Goal: Navigation & Orientation: Find specific page/section

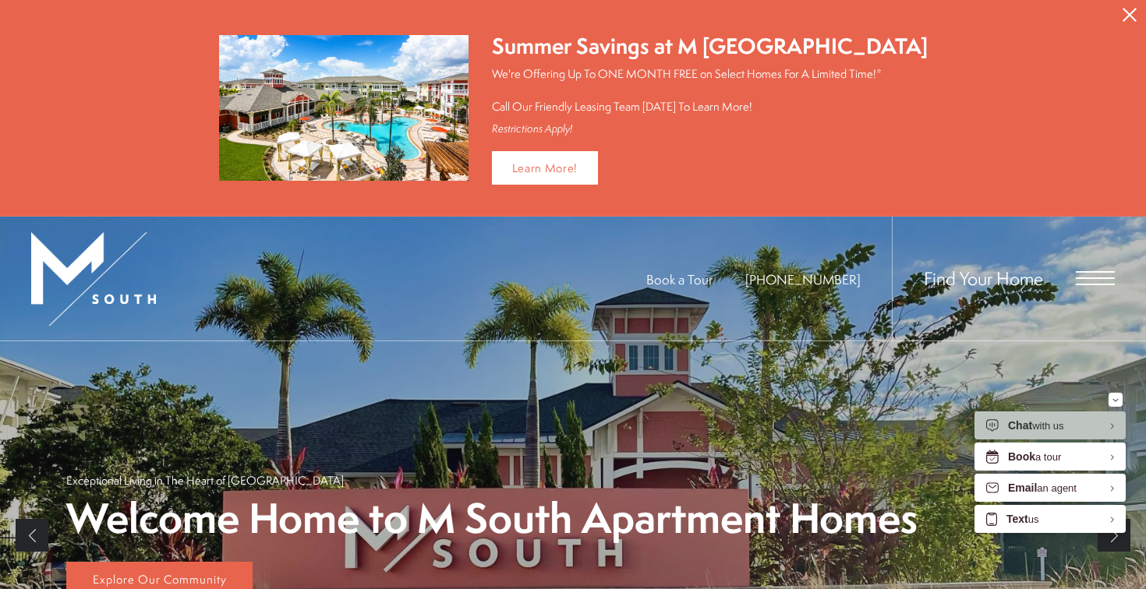
click at [1066, 273] on div "Find Your Home" at bounding box center [1003, 279] width 223 height 124
click at [1093, 279] on span "Open Menu" at bounding box center [1095, 278] width 39 height 14
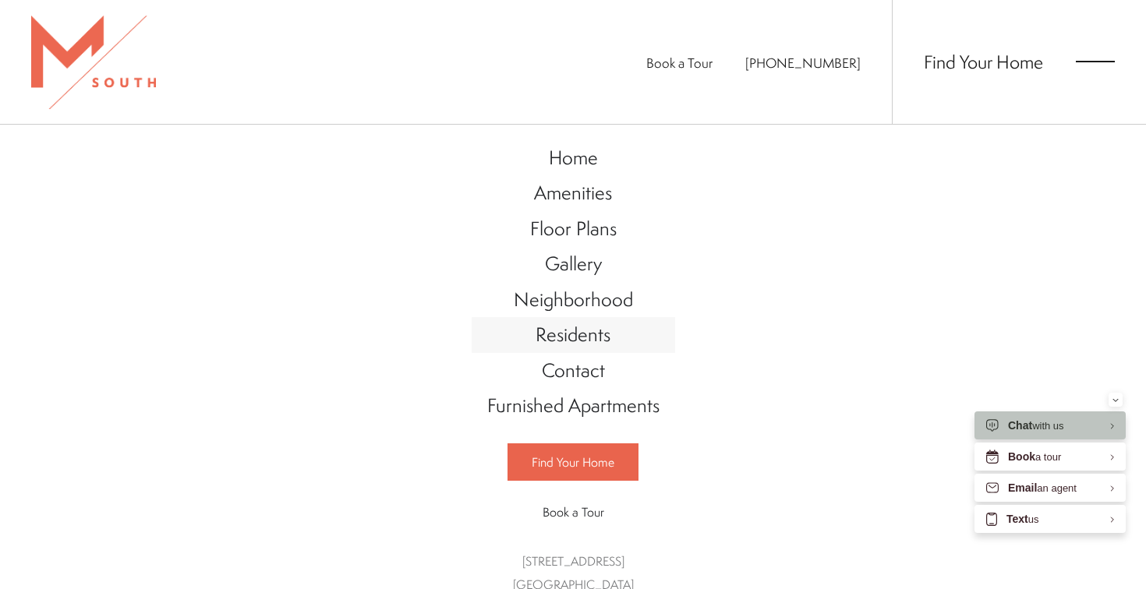
click at [571, 334] on span "Residents" at bounding box center [572, 334] width 75 height 26
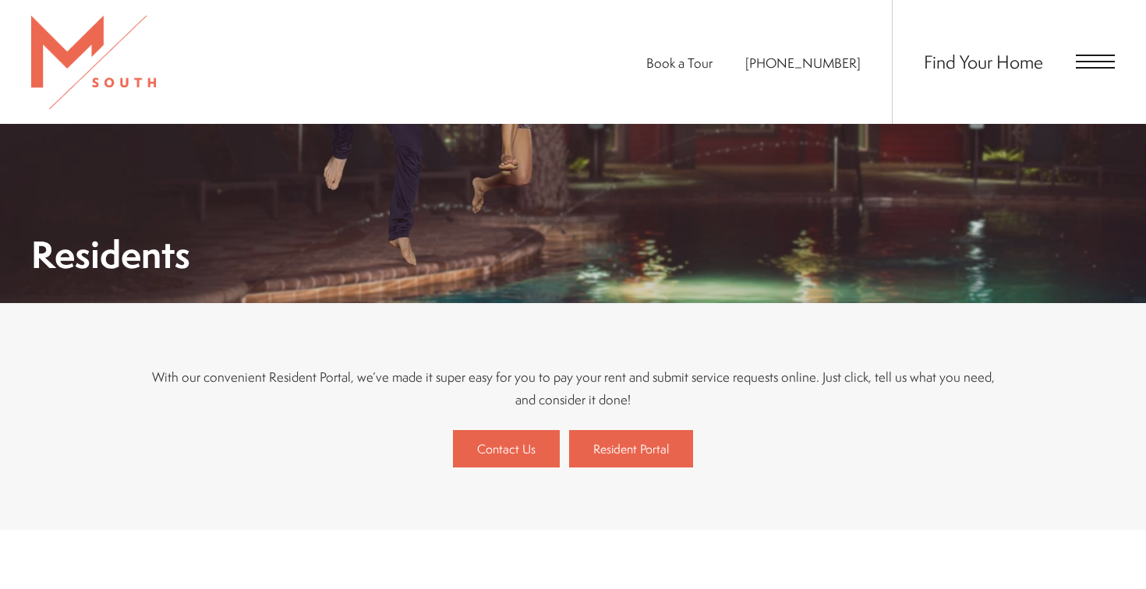
scroll to position [236, 0]
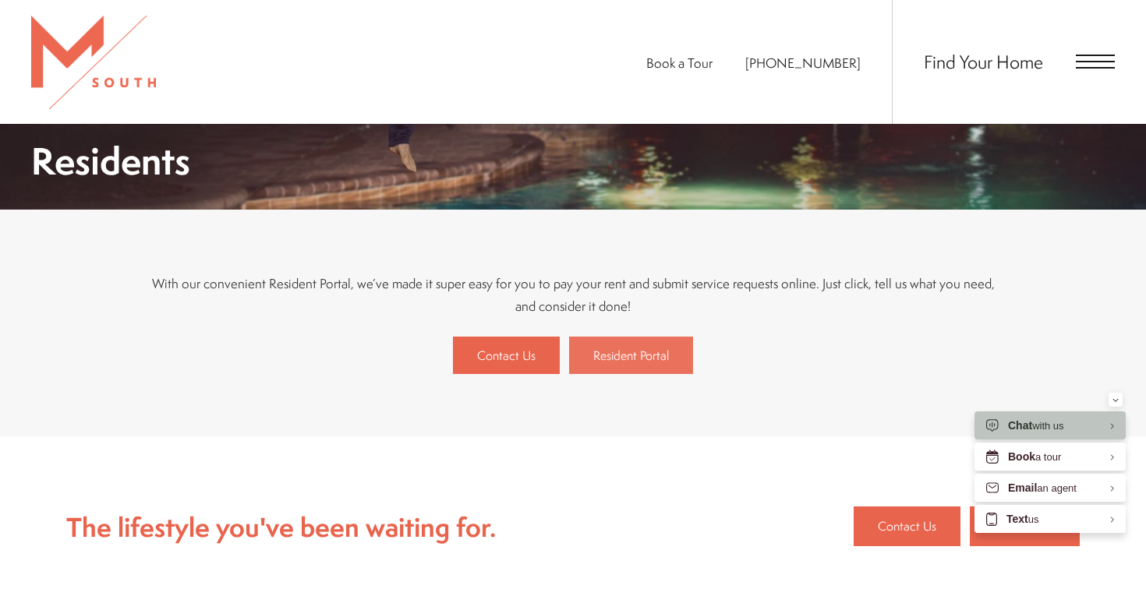
click at [608, 360] on span "Resident Portal" at bounding box center [631, 355] width 76 height 17
click at [1111, 61] on span "Open Menu" at bounding box center [1095, 62] width 39 height 2
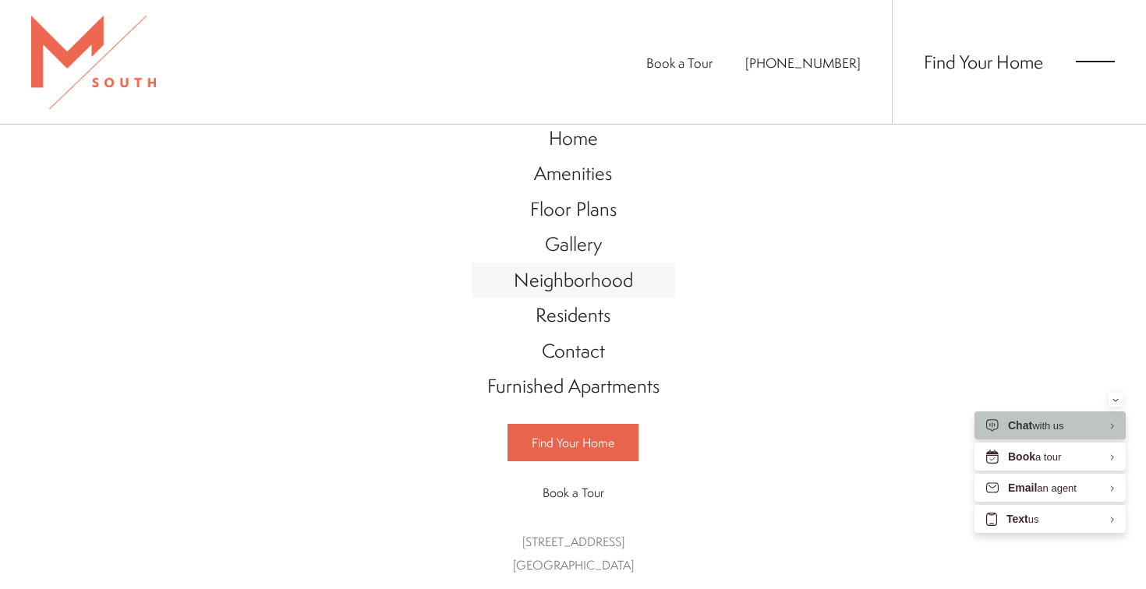
scroll to position [0, 0]
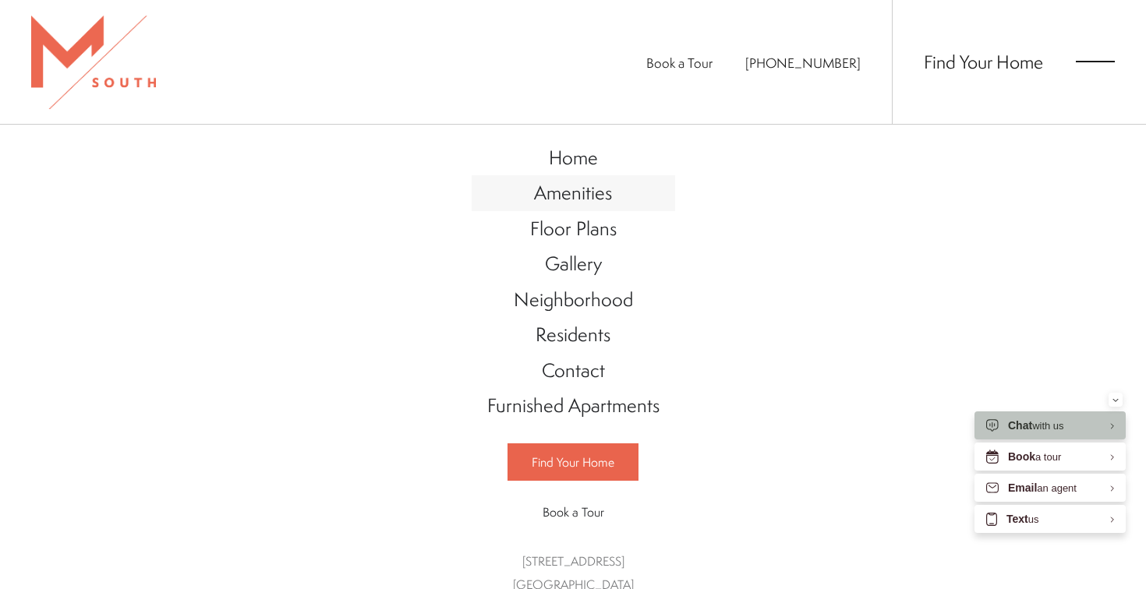
click at [599, 188] on span "Amenities" at bounding box center [573, 192] width 78 height 26
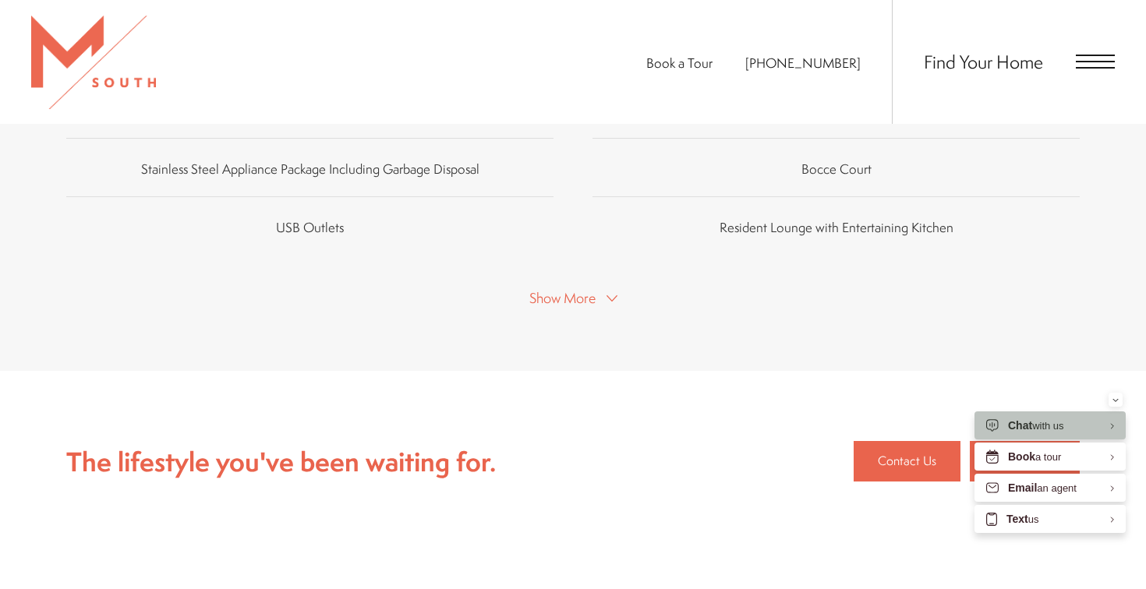
scroll to position [1193, 0]
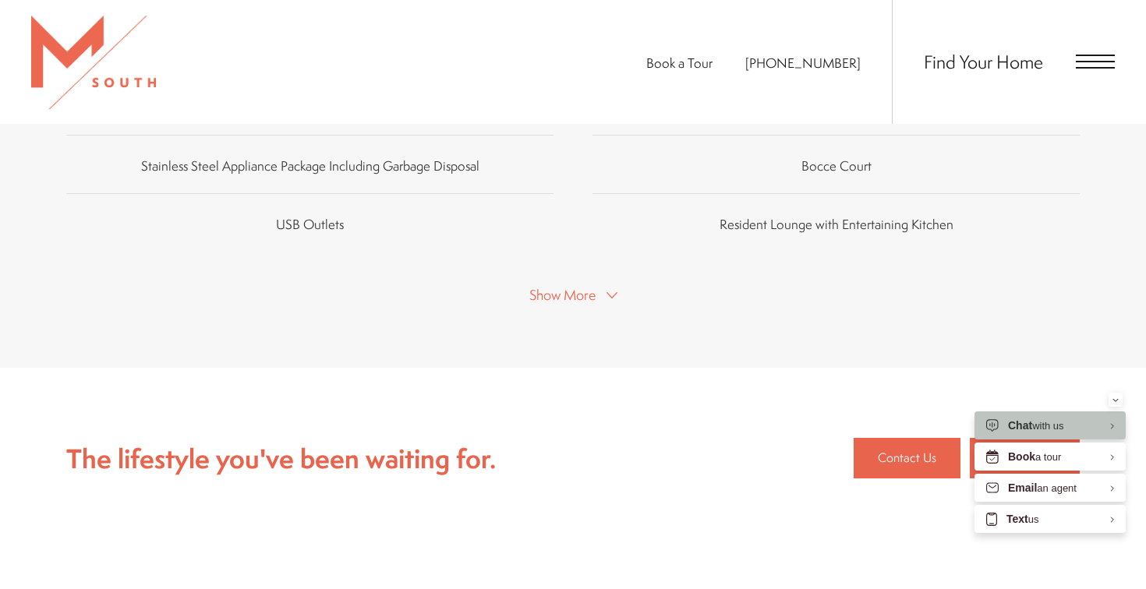
click at [571, 285] on span "Show More" at bounding box center [562, 294] width 66 height 19
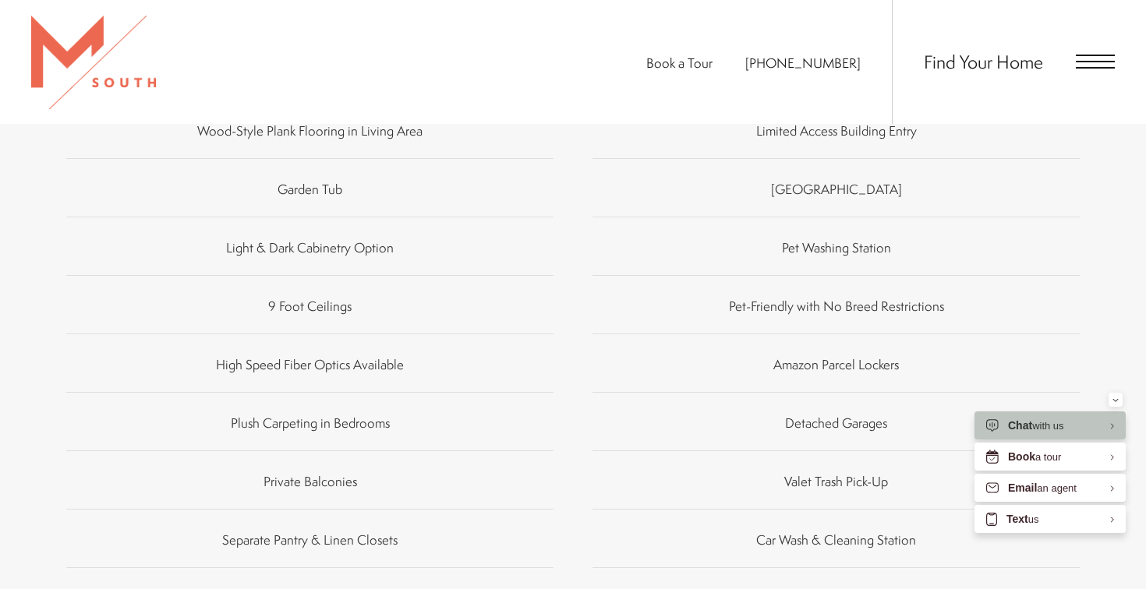
scroll to position [1411, 0]
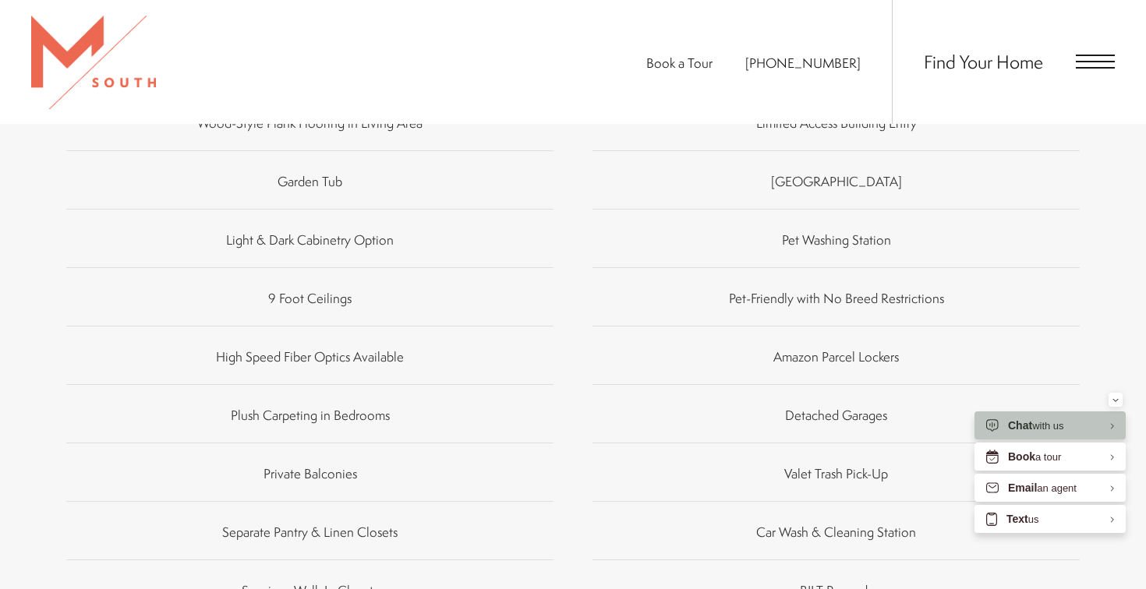
click at [807, 464] on span "Valet Trash Pick-Up" at bounding box center [836, 473] width 104 height 18
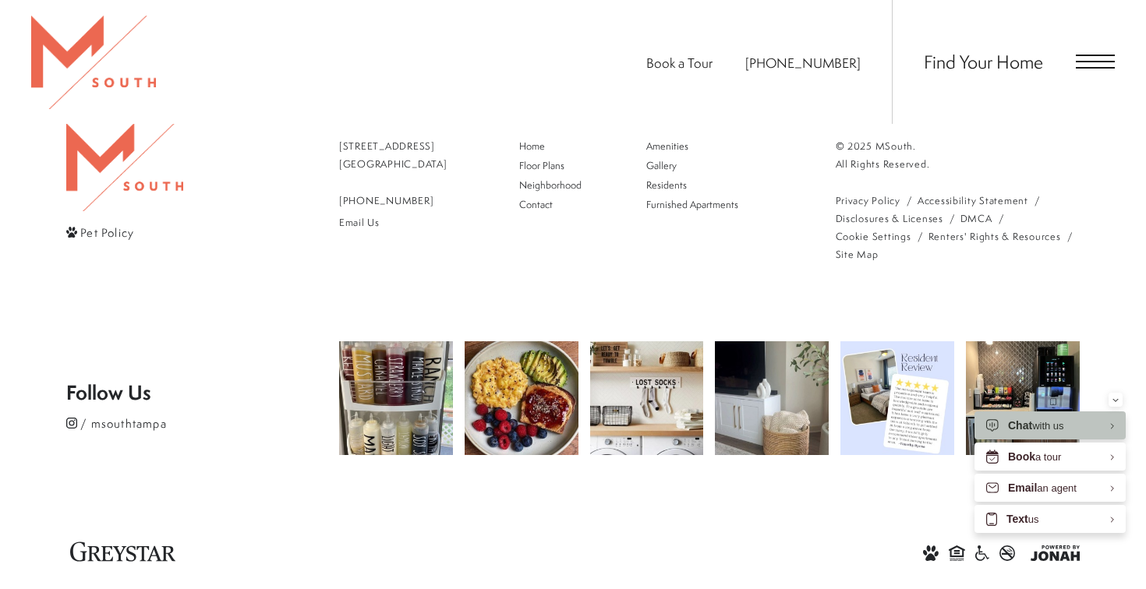
scroll to position [2480, 0]
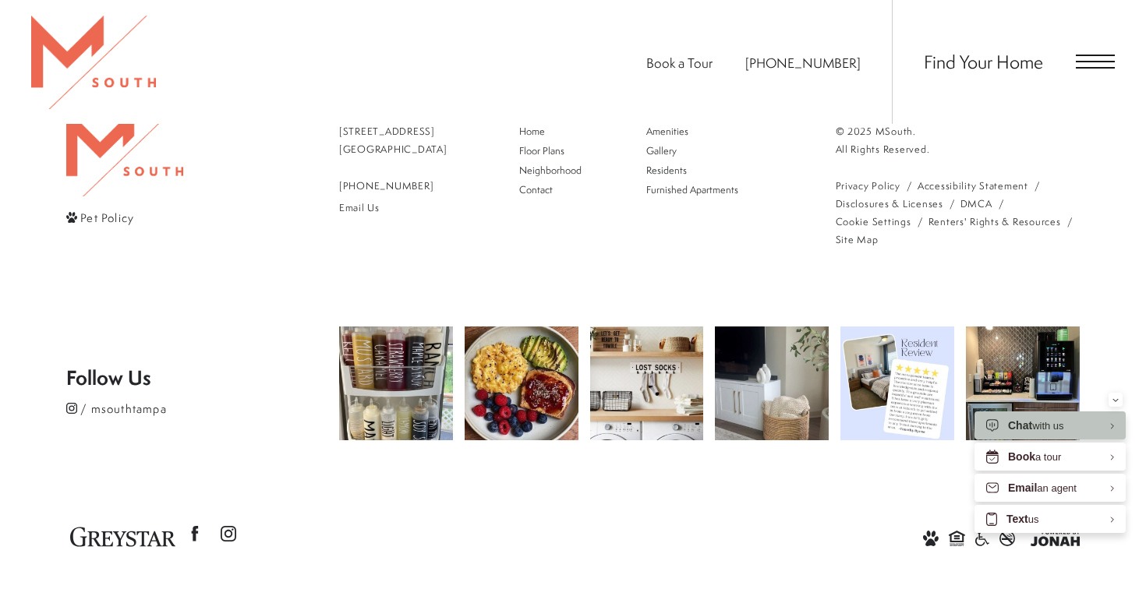
click at [1084, 60] on span "Open Menu" at bounding box center [1095, 62] width 39 height 14
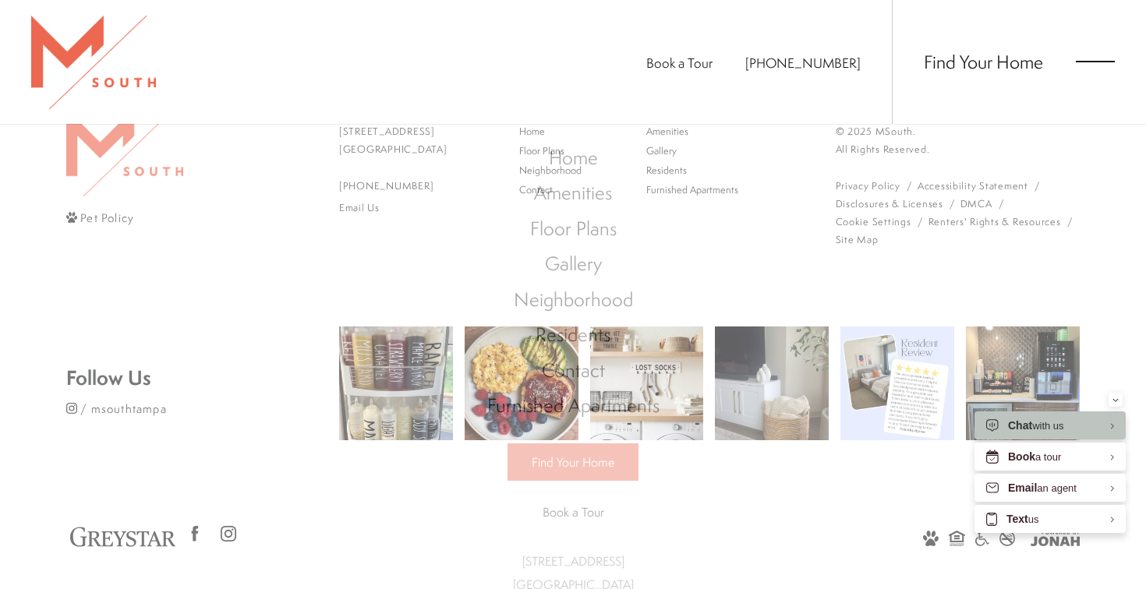
scroll to position [0, 0]
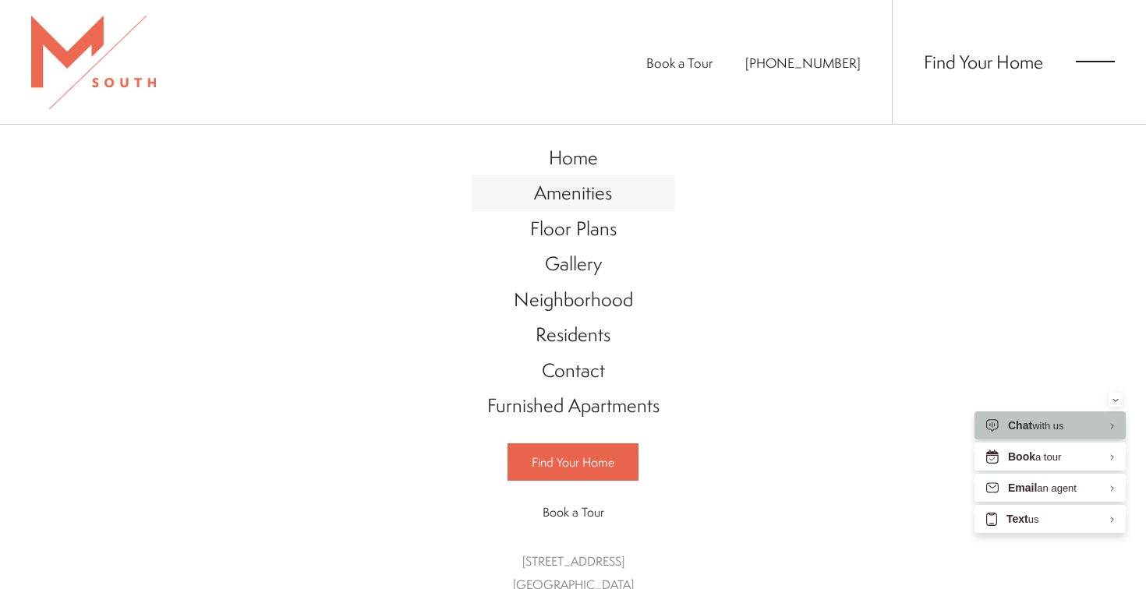
click at [586, 187] on span "Amenities" at bounding box center [573, 192] width 78 height 26
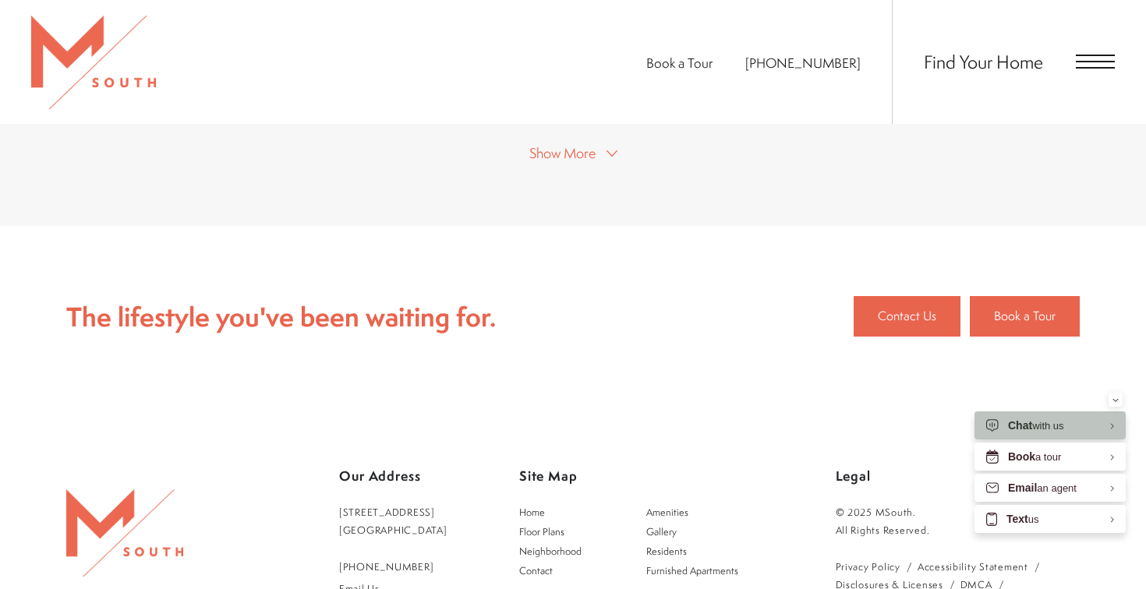
scroll to position [1472, 0]
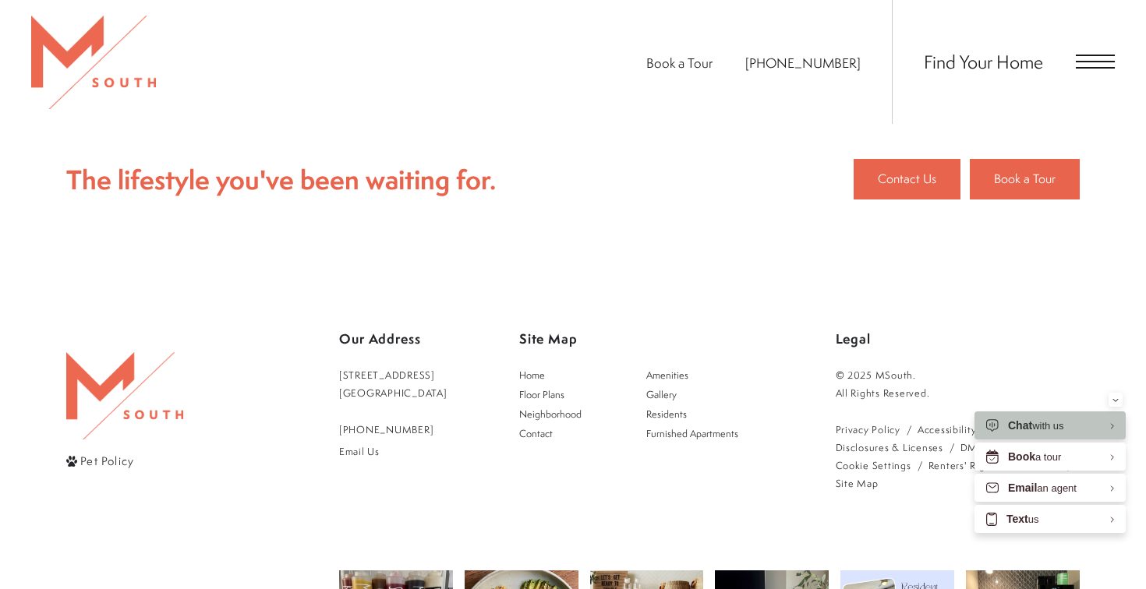
click at [1079, 61] on span "Open Menu" at bounding box center [1095, 62] width 39 height 2
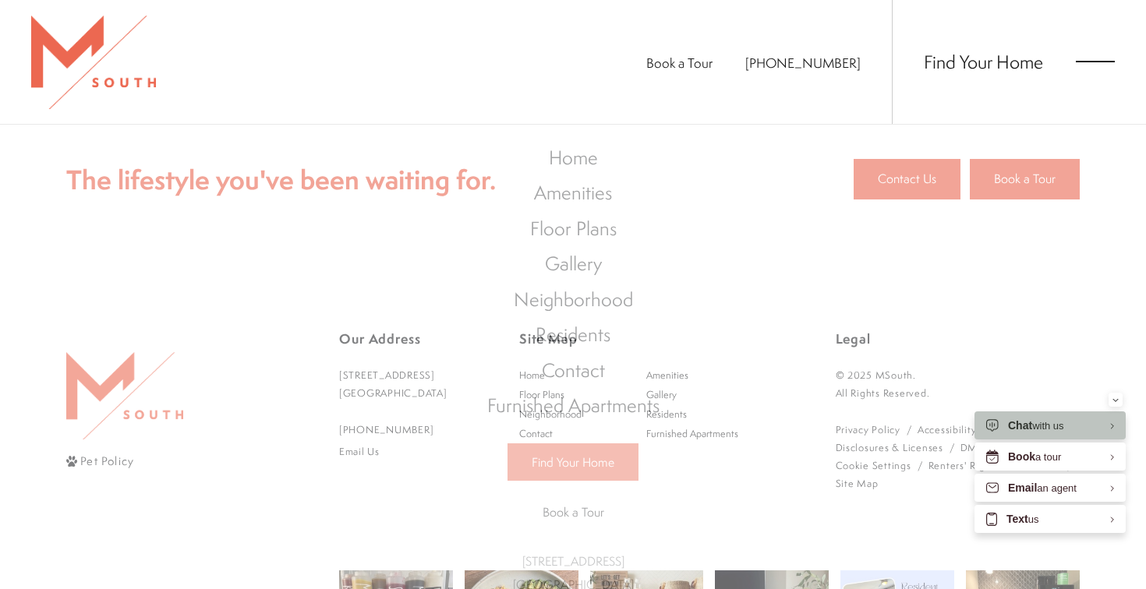
scroll to position [0, 0]
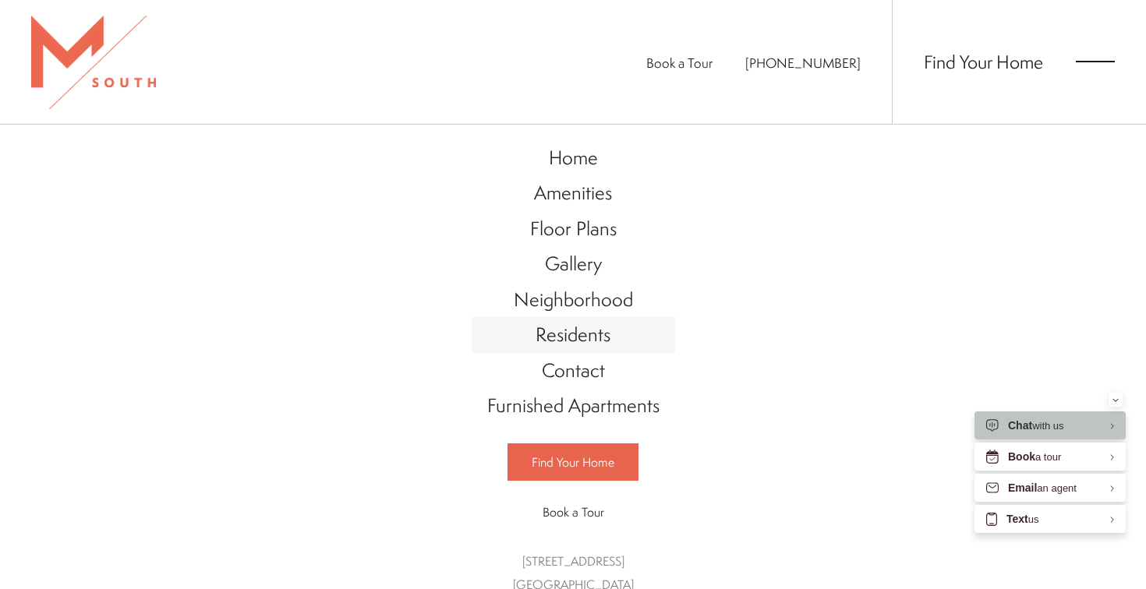
click at [565, 334] on span "Residents" at bounding box center [572, 334] width 75 height 26
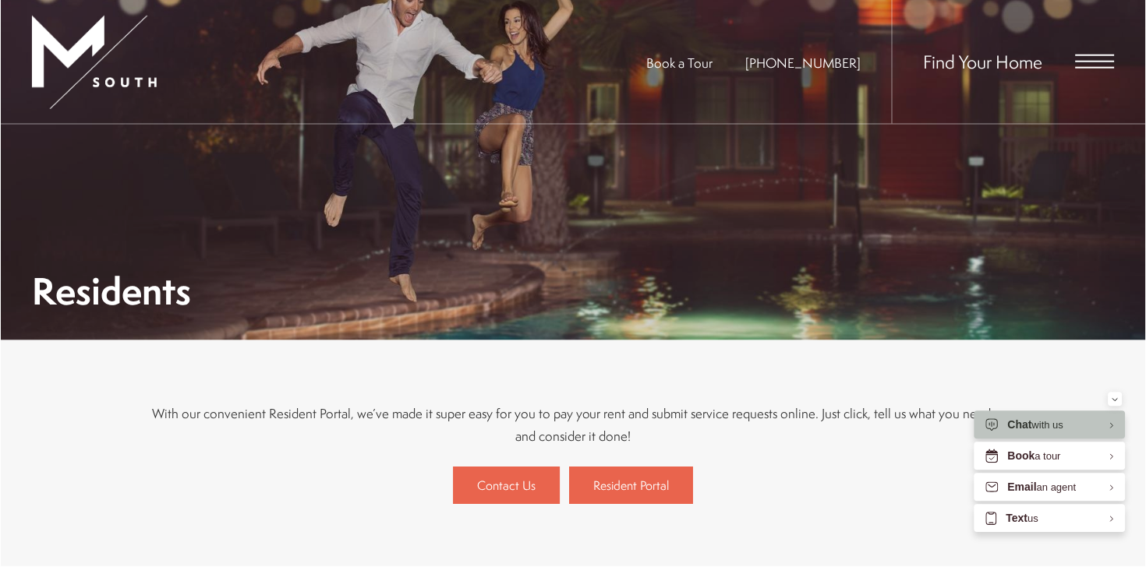
scroll to position [116, 0]
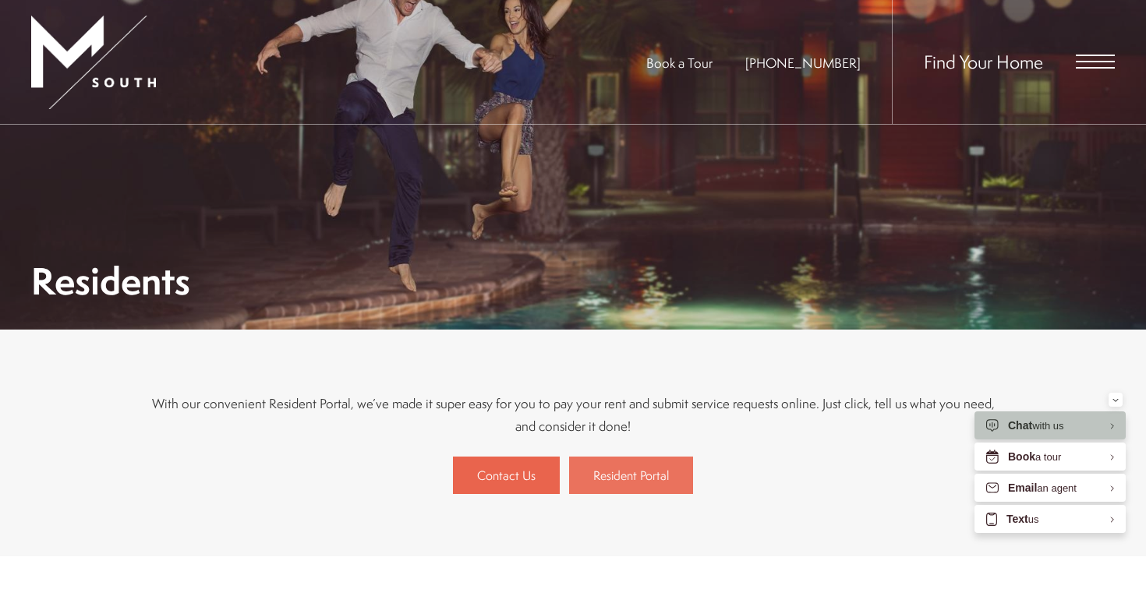
click at [627, 481] on span "Resident Portal" at bounding box center [631, 475] width 76 height 17
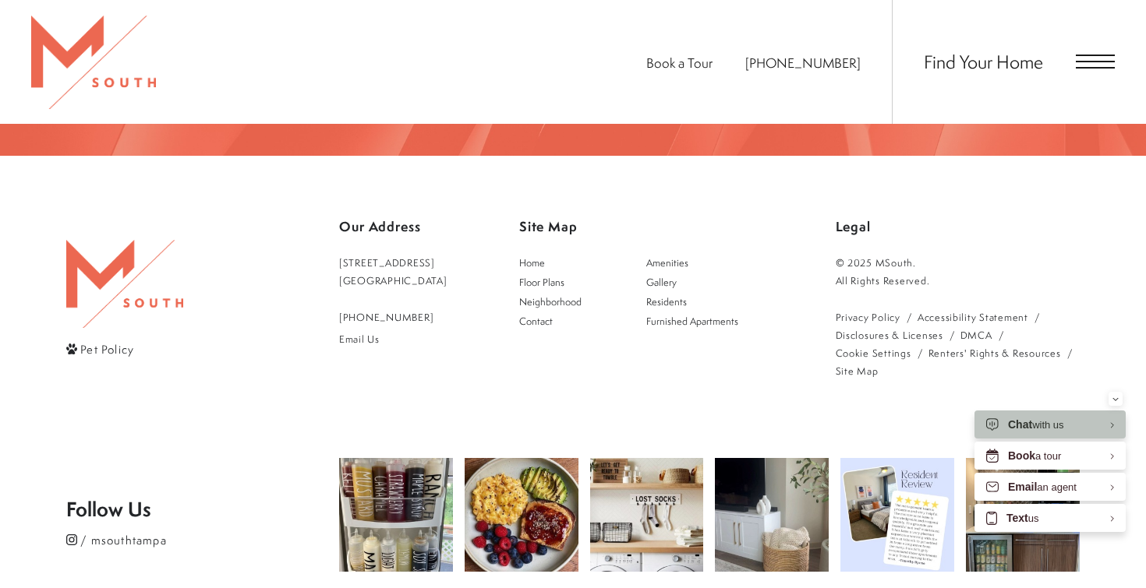
scroll to position [2796, 0]
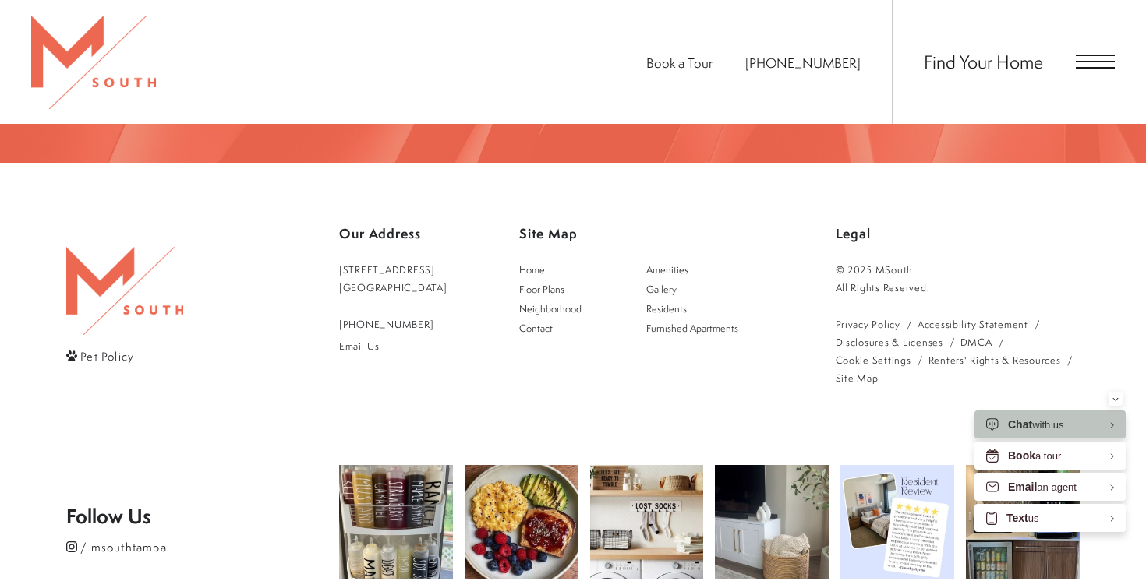
click at [356, 337] on link "Email Us" at bounding box center [393, 346] width 108 height 18
click at [366, 337] on link "Email Us" at bounding box center [393, 346] width 108 height 18
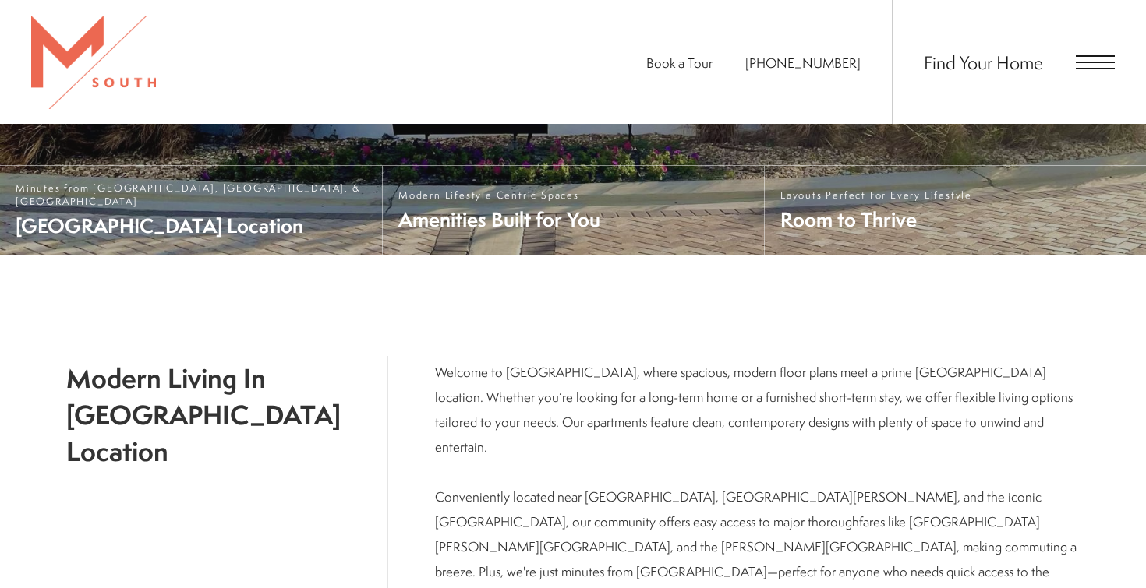
scroll to position [528, 0]
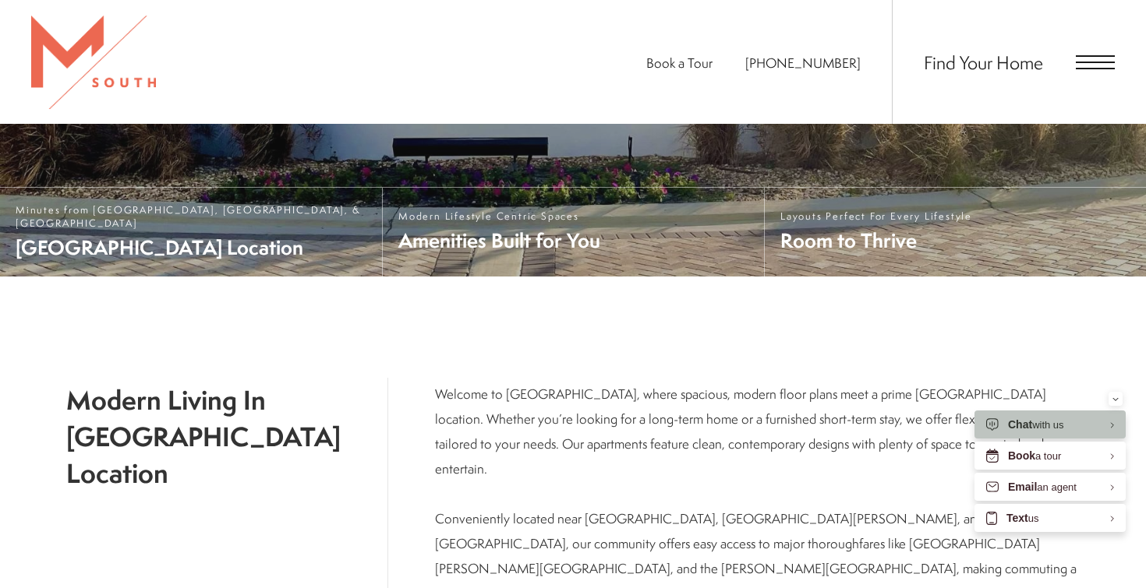
click at [1093, 59] on span "Open Menu" at bounding box center [1095, 62] width 39 height 14
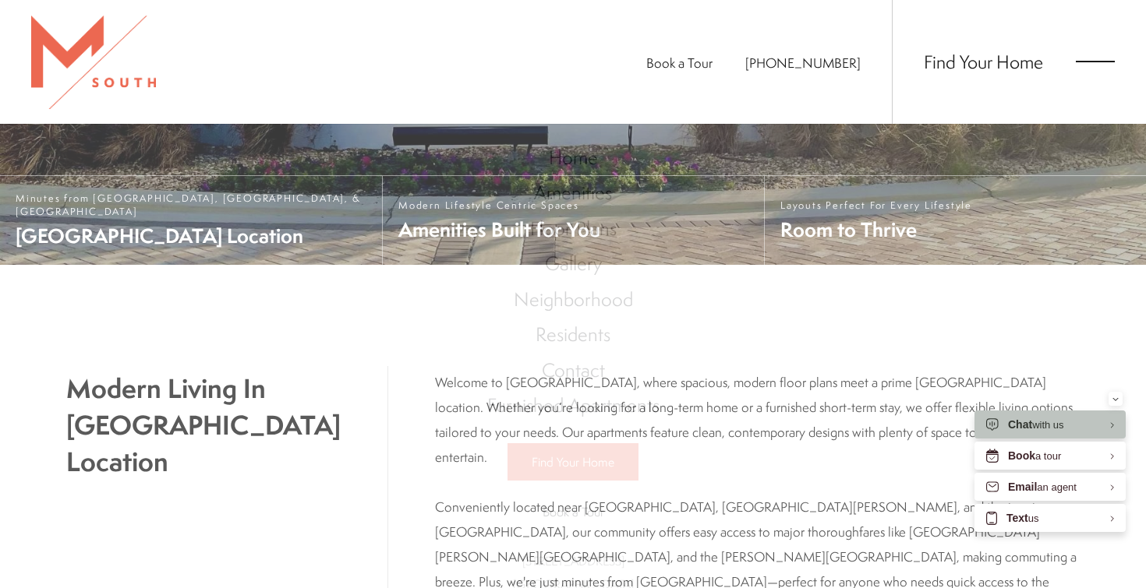
scroll to position [0, 0]
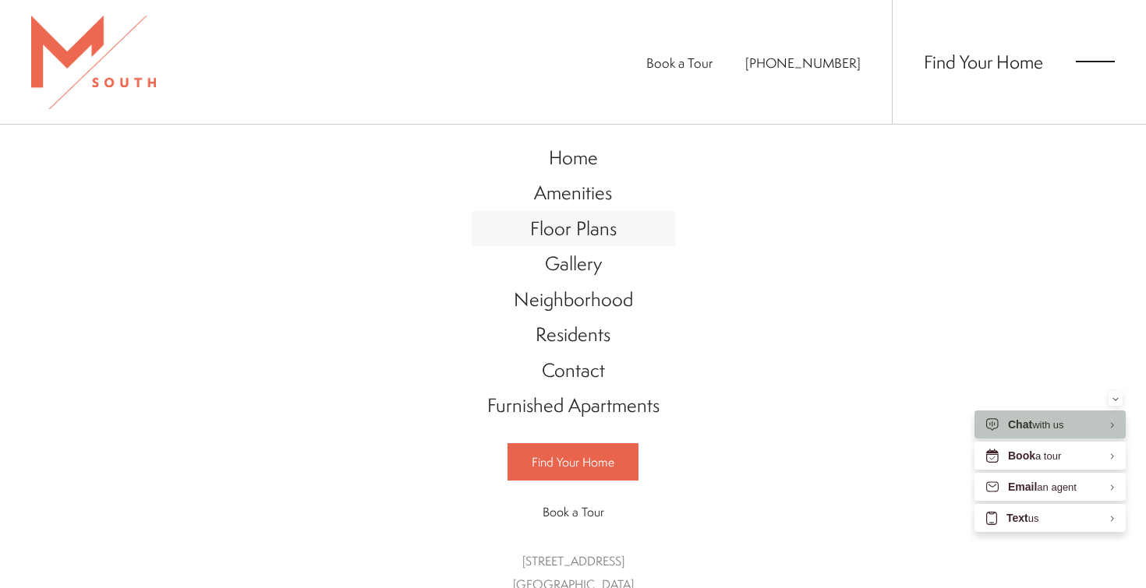
click at [578, 221] on span "Floor Plans" at bounding box center [573, 228] width 87 height 26
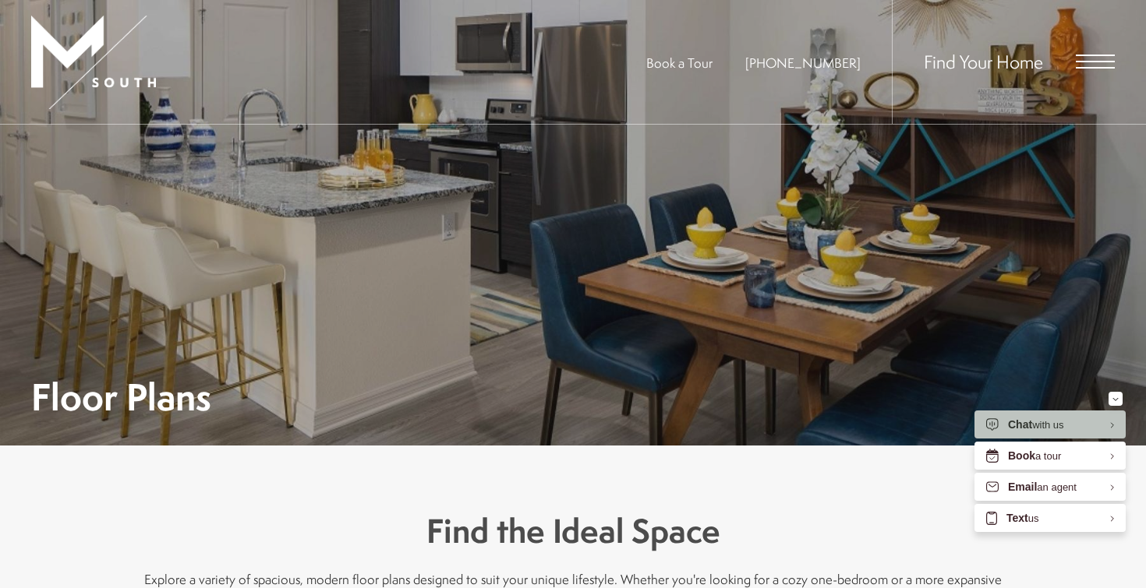
click at [1097, 72] on div "Find Your Home" at bounding box center [1003, 62] width 223 height 124
click at [1091, 67] on span "Open Menu" at bounding box center [1095, 68] width 39 height 2
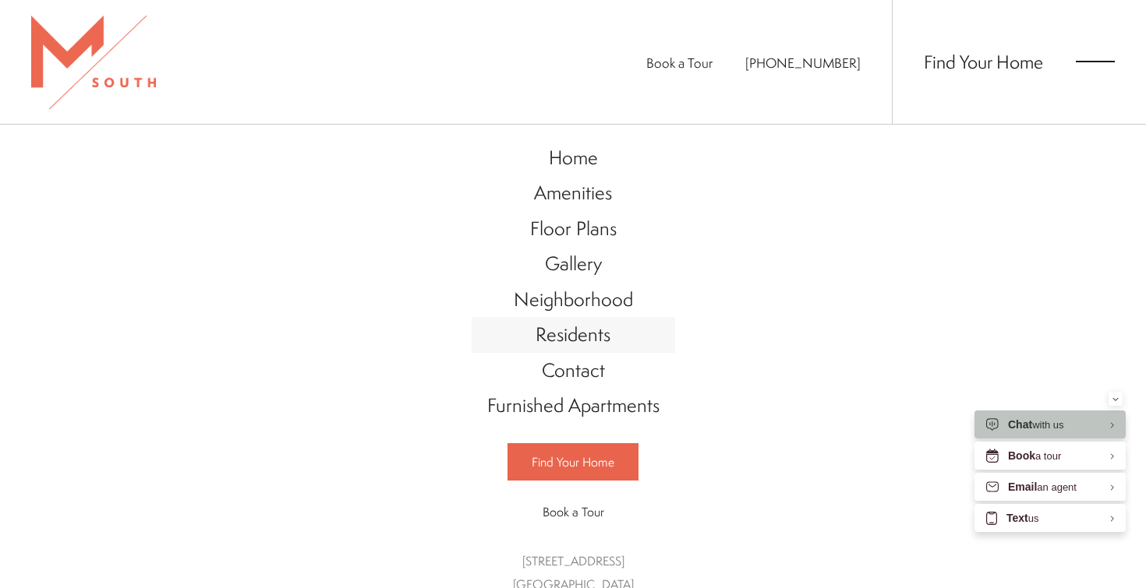
click at [584, 338] on span "Residents" at bounding box center [572, 334] width 75 height 26
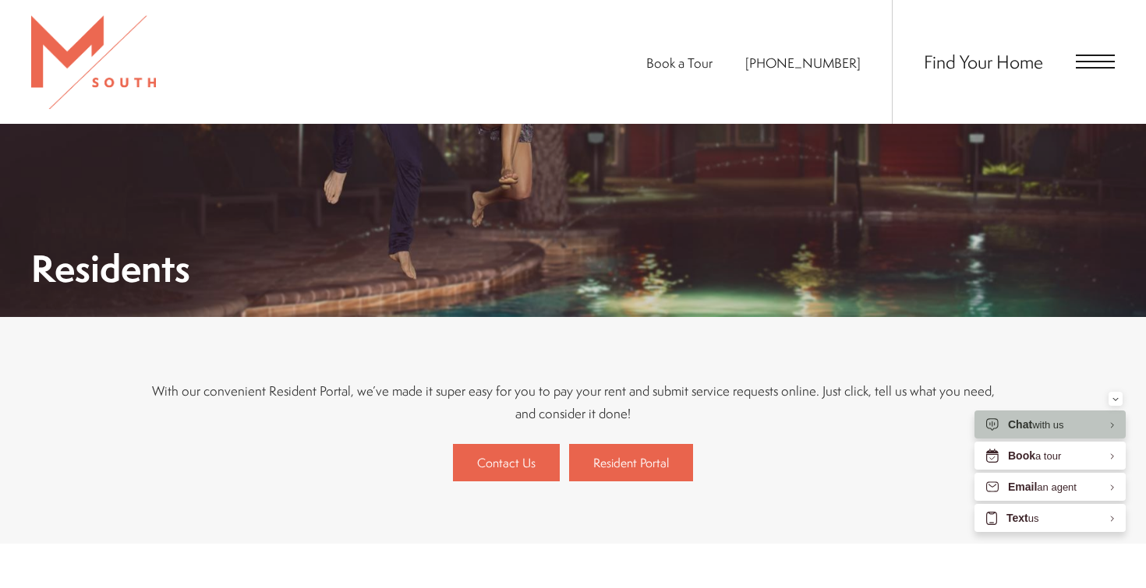
scroll to position [138, 0]
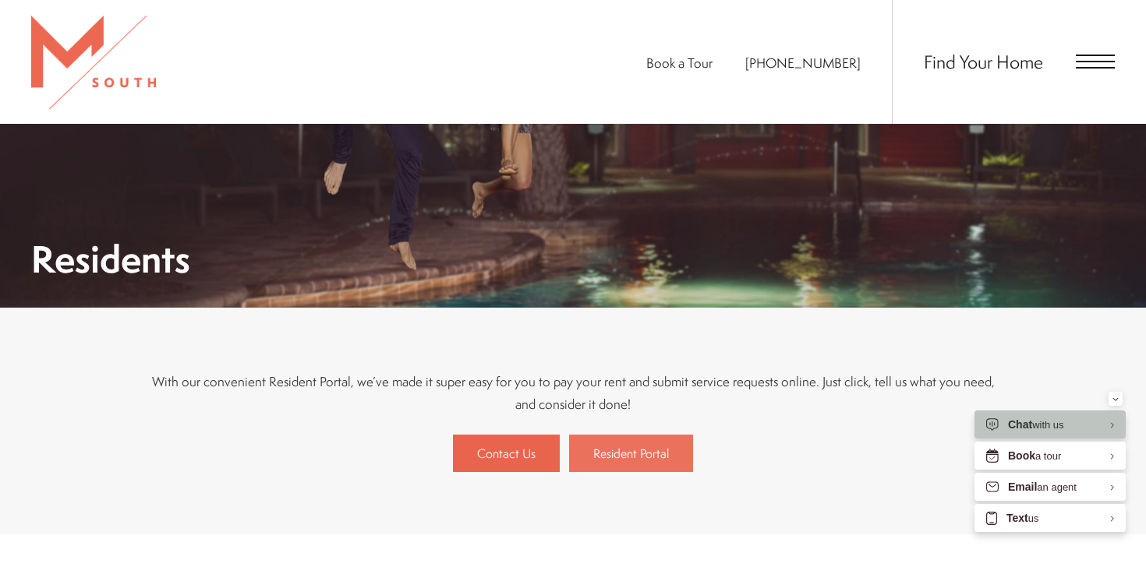
click at [608, 449] on span "Resident Portal" at bounding box center [631, 453] width 76 height 17
